Goal: Transaction & Acquisition: Download file/media

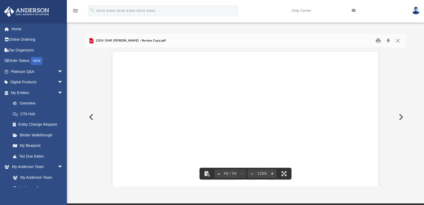
scroll to position [37430, 0]
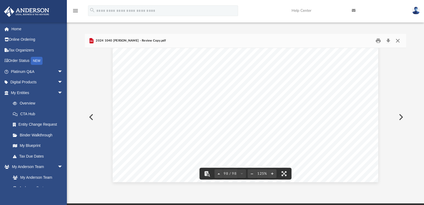
click at [399, 40] on button "Close" at bounding box center [398, 41] width 10 height 8
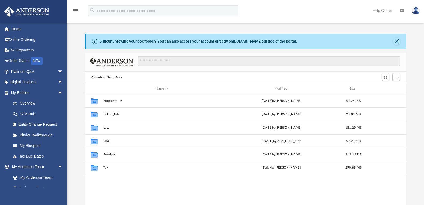
scroll to position [118, 317]
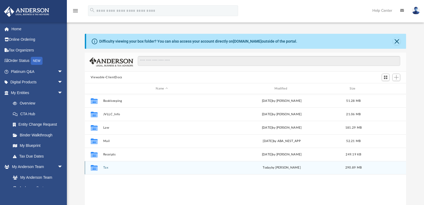
click at [104, 164] on div "Collaborated Folder Tax [DATE] by [PERSON_NAME] 290.89 MB" at bounding box center [246, 167] width 322 height 13
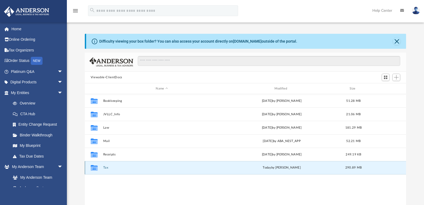
click at [105, 168] on button "Tax" at bounding box center [161, 167] width 117 height 3
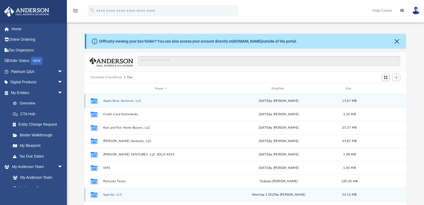
scroll to position [23, 0]
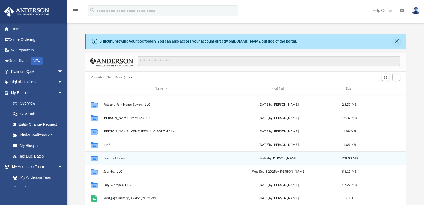
click at [119, 154] on div "Collaborated Folder Personal Taxes [DATE] by [PERSON_NAME] 120.33 MB" at bounding box center [246, 157] width 322 height 13
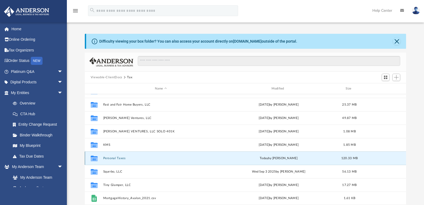
click at [119, 160] on div "Collaborated Folder Personal Taxes today by Mohammed Kaka 120.33 MB" at bounding box center [246, 157] width 322 height 13
click at [120, 155] on div "Collaborated Folder Personal Taxes today by Mohammed Kaka 120.33 MB" at bounding box center [246, 157] width 322 height 13
click at [119, 158] on button "Personal Taxes" at bounding box center [161, 157] width 116 height 3
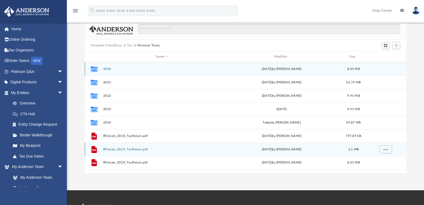
scroll to position [107, 0]
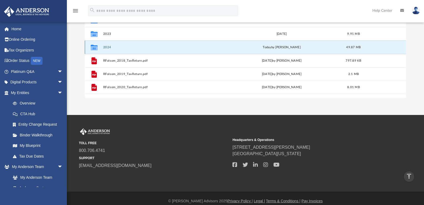
click at [107, 49] on button "2024" at bounding box center [161, 46] width 117 height 3
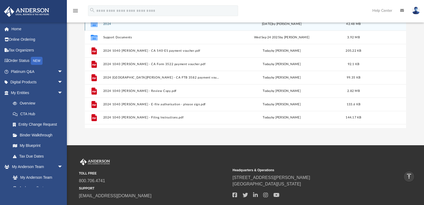
scroll to position [67, 0]
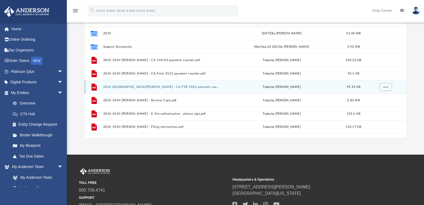
click at [185, 85] on div "File 2024 1040 Folsom, Rhonda - CA FTB 3582 payment voucher.pdf today by Mohamm…" at bounding box center [246, 86] width 322 height 13
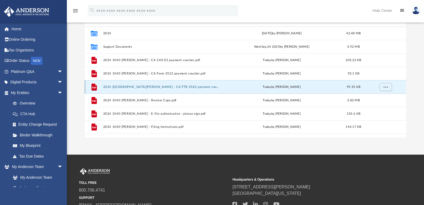
click at [185, 87] on button "2024 [GEOGRAPHIC_DATA][PERSON_NAME] - CA FTB 3582 payment voucher.pdf" at bounding box center [161, 86] width 117 height 3
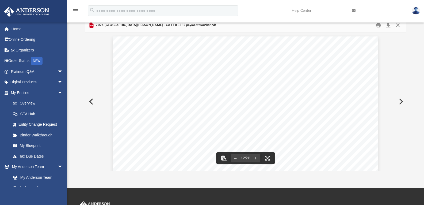
scroll to position [0, 0]
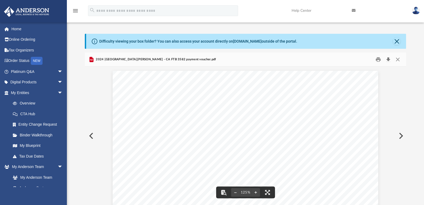
click at [388, 60] on button "Download" at bounding box center [388, 59] width 10 height 8
click at [397, 42] on button "Close" at bounding box center [396, 40] width 7 height 7
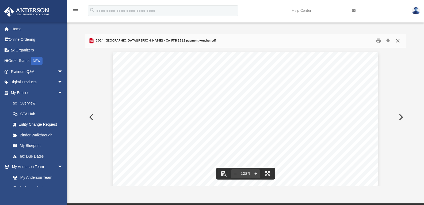
click at [398, 38] on button "Close" at bounding box center [398, 41] width 10 height 8
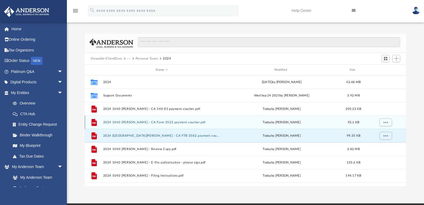
click at [171, 121] on button "2024 1040 [PERSON_NAME] - CA Form 3522 payment voucher.pdf" at bounding box center [161, 121] width 117 height 3
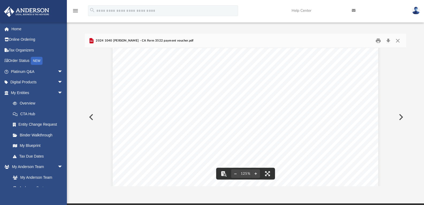
scroll to position [107, 0]
click at [387, 41] on button "Download" at bounding box center [388, 41] width 10 height 8
click at [398, 41] on button "Close" at bounding box center [398, 41] width 10 height 8
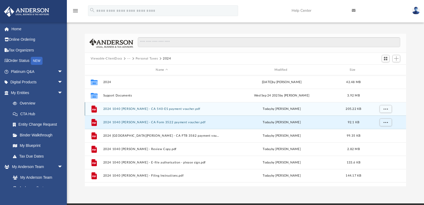
click at [160, 112] on div "File 2024 1040 Folsom, Rhonda - CA 540-ES payment voucher.pdf today by Mohammed…" at bounding box center [246, 108] width 322 height 13
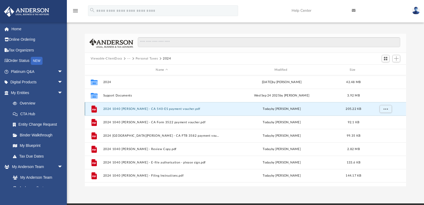
click at [160, 108] on button "2024 1040 [PERSON_NAME] - CA 540-ES payment voucher.pdf" at bounding box center [161, 108] width 117 height 3
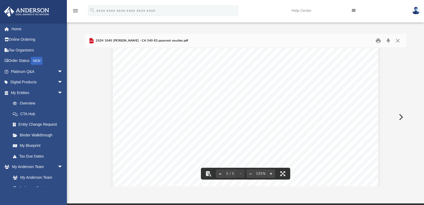
scroll to position [1779, 0]
click at [399, 43] on button "Close" at bounding box center [398, 41] width 10 height 8
